Goal: Information Seeking & Learning: Learn about a topic

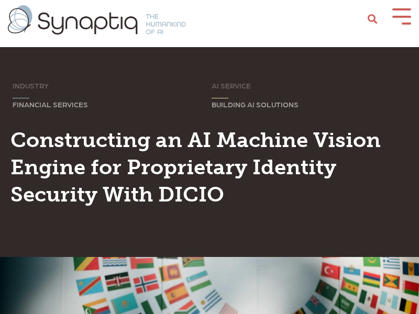
scroll to position [0, 5]
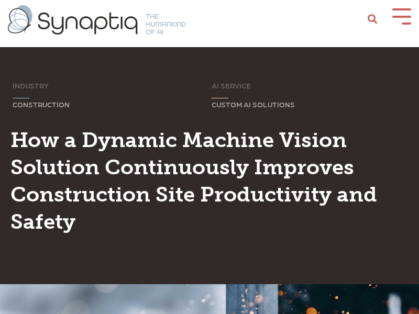
scroll to position [0, 5]
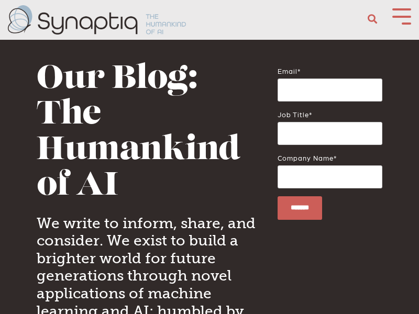
scroll to position [0, 5]
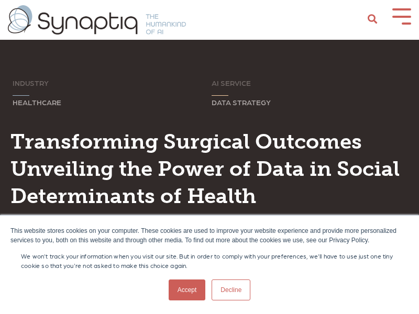
scroll to position [0, 5]
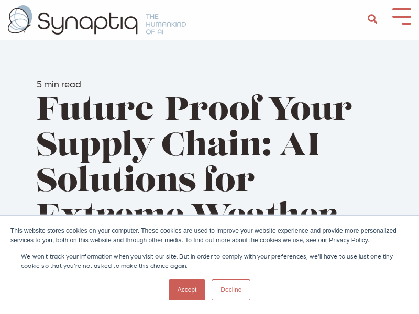
scroll to position [0, 5]
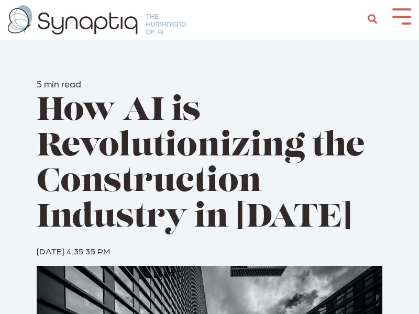
scroll to position [0, 5]
